Goal: Find contact information: Obtain details needed to contact an individual or organization

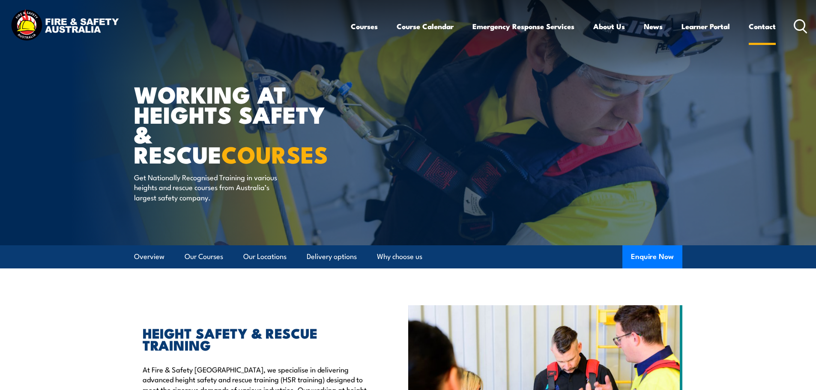
click at [758, 25] on link "Contact" at bounding box center [762, 26] width 27 height 23
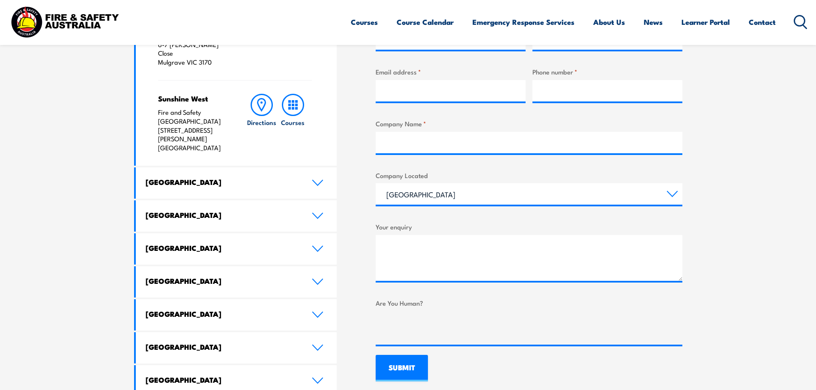
scroll to position [428, 0]
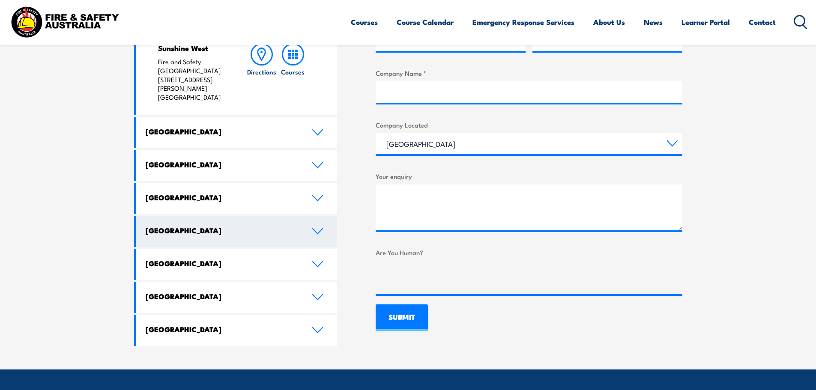
click at [194, 226] on h4 "South Australia" at bounding box center [222, 230] width 153 height 9
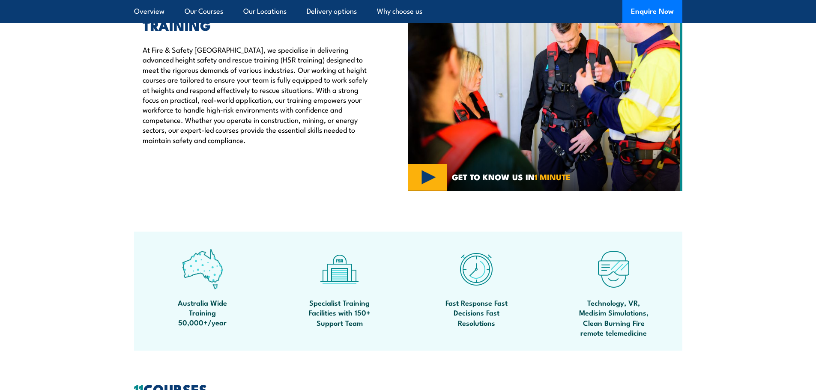
scroll to position [257, 0]
